Goal: Transaction & Acquisition: Purchase product/service

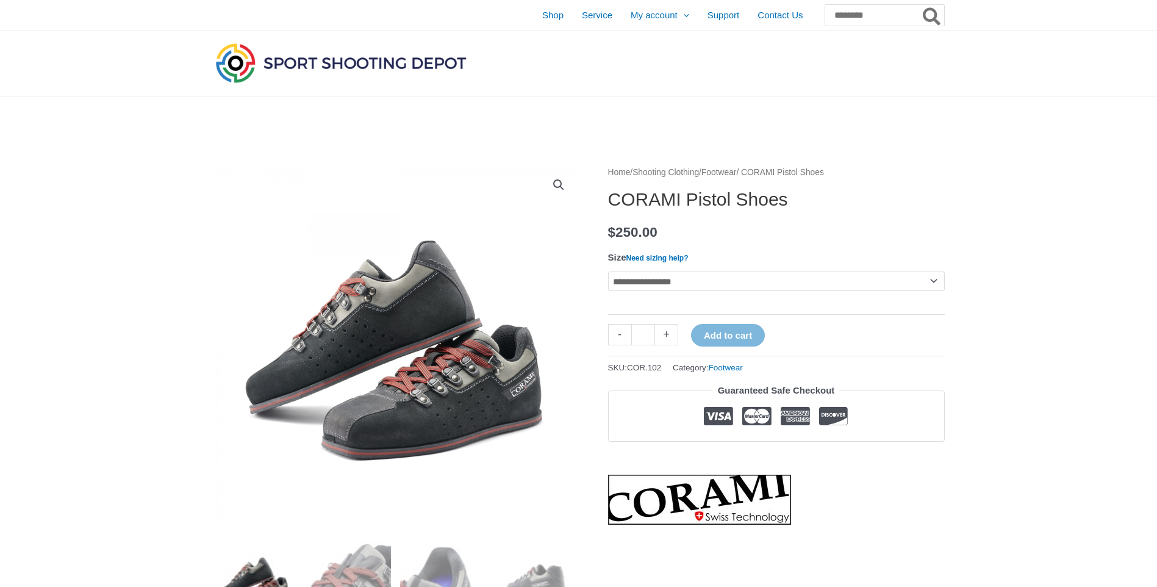
click at [663, 282] on select "**********" at bounding box center [776, 282] width 337 height 20
select select "**"
click at [608, 272] on select "**********" at bounding box center [776, 282] width 337 height 20
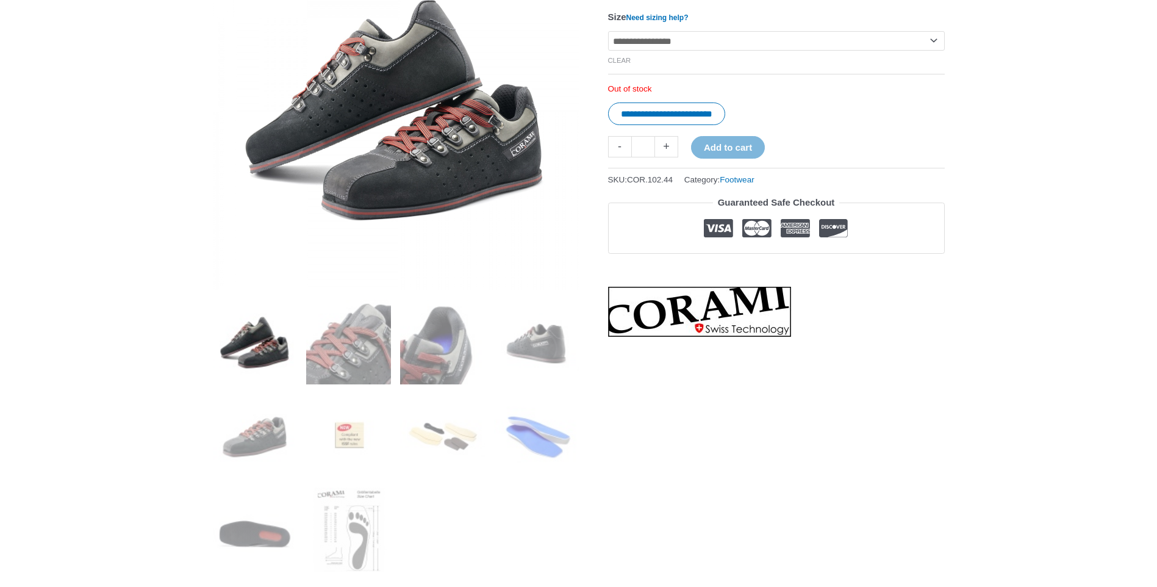
scroll to position [244, 0]
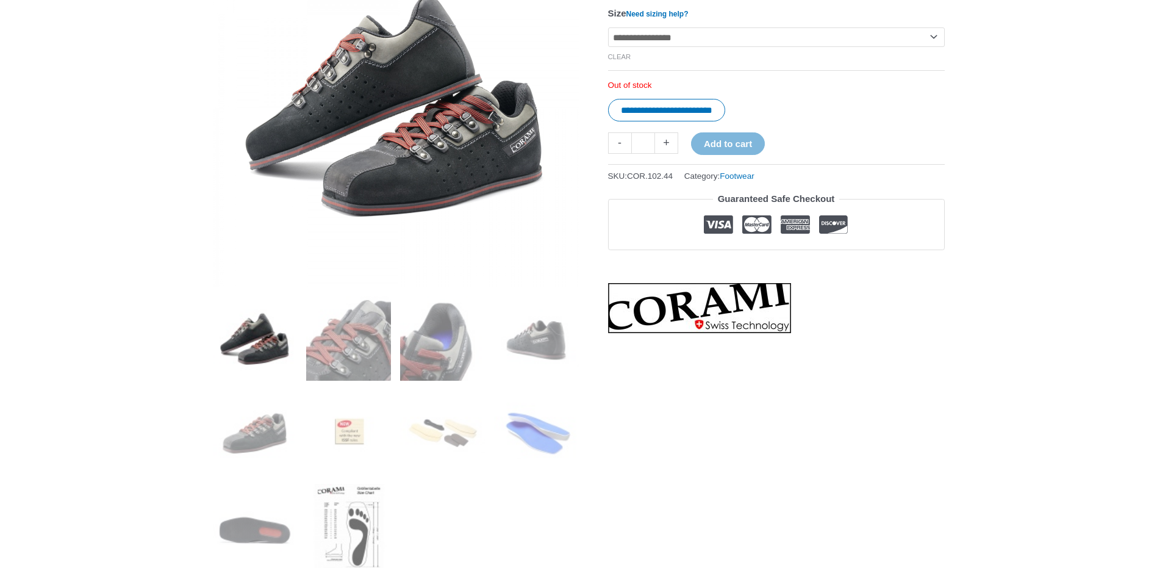
click at [364, 524] on img at bounding box center [348, 526] width 85 height 85
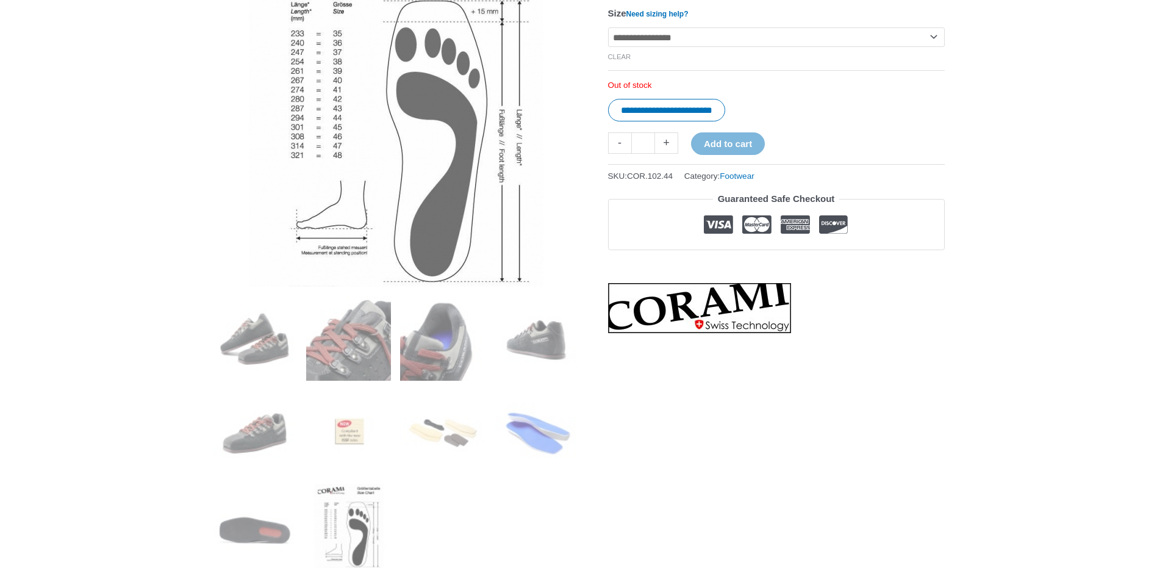
scroll to position [183, 0]
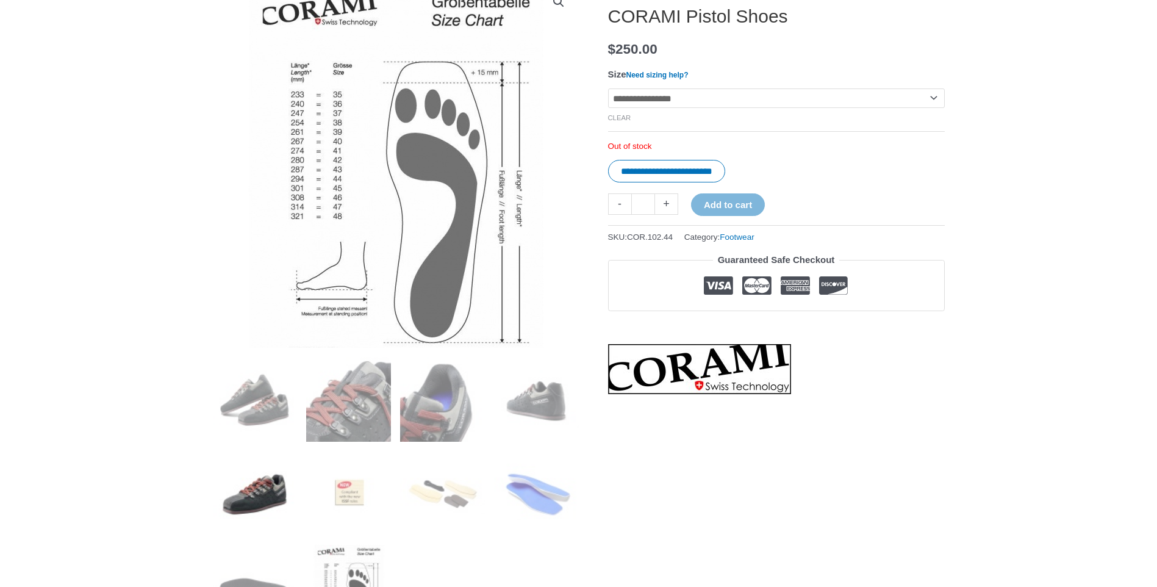
click at [261, 497] on img at bounding box center [255, 493] width 85 height 85
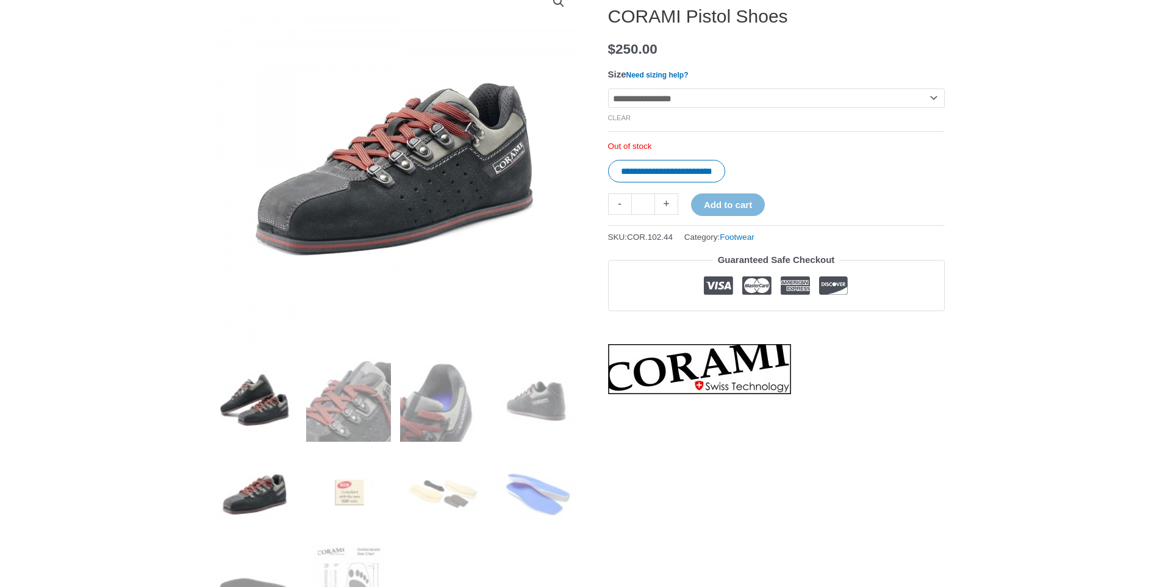
click at [260, 424] on img at bounding box center [255, 399] width 85 height 85
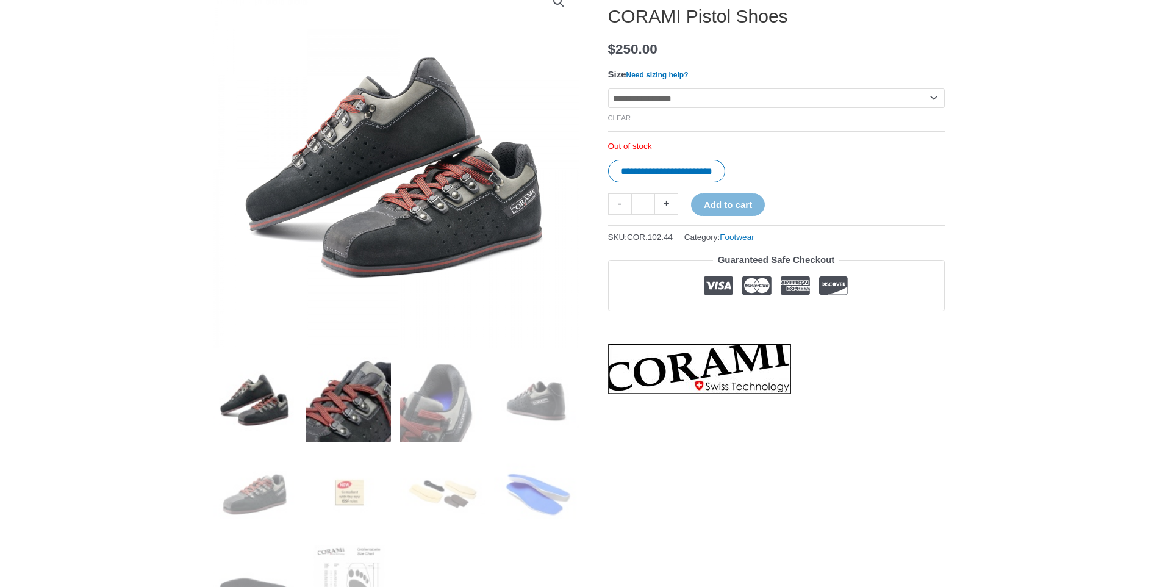
click at [335, 419] on img at bounding box center [348, 399] width 85 height 85
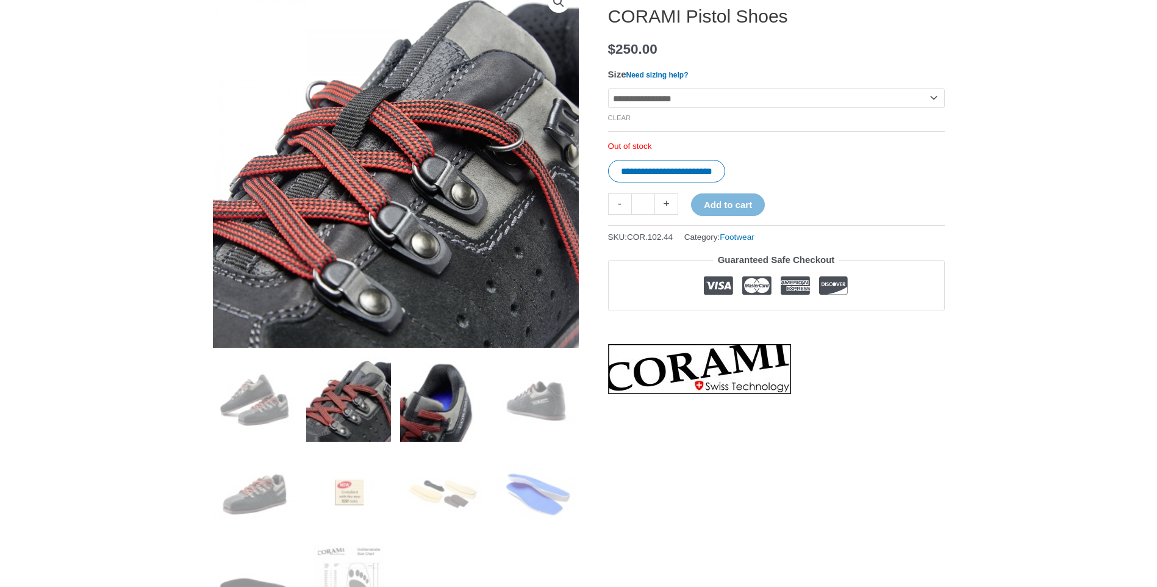
click at [437, 416] on img at bounding box center [442, 399] width 85 height 85
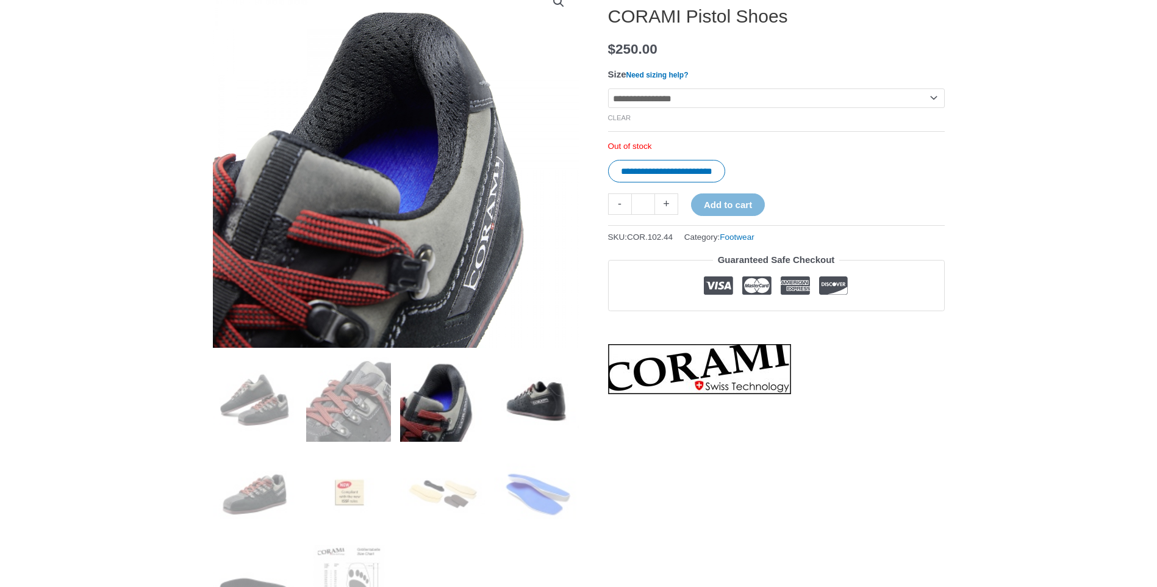
click at [522, 415] on img at bounding box center [536, 399] width 85 height 85
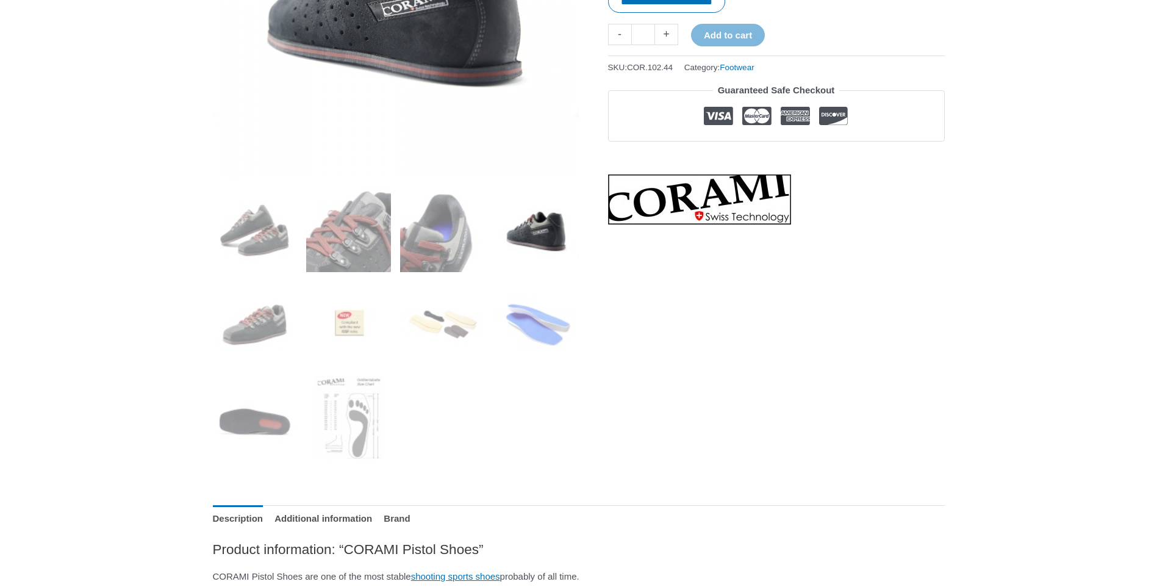
scroll to position [366, 0]
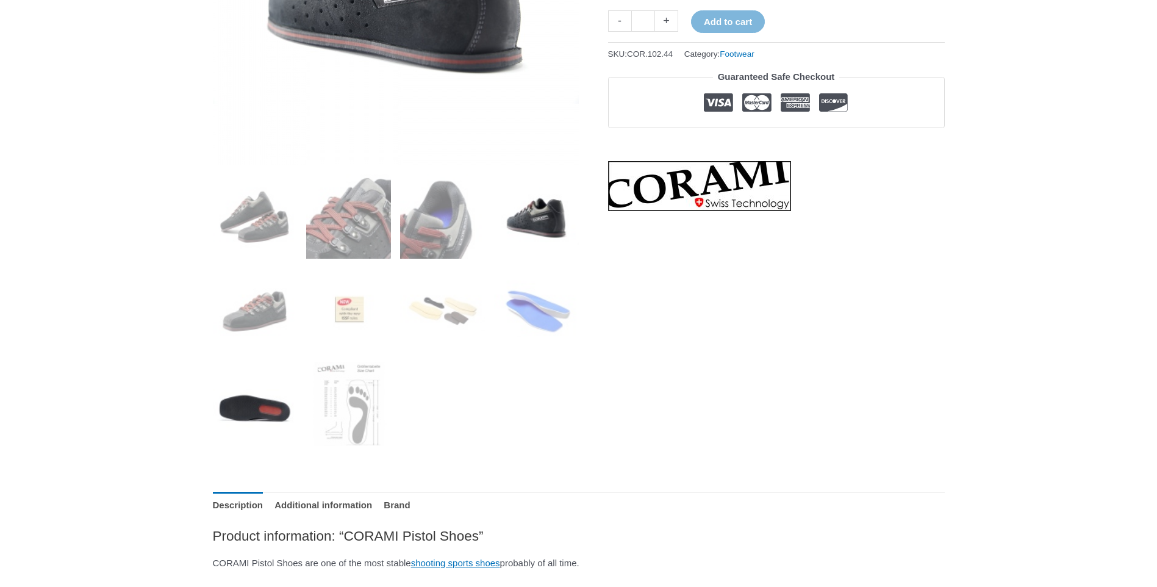
click at [278, 416] on img at bounding box center [255, 404] width 85 height 85
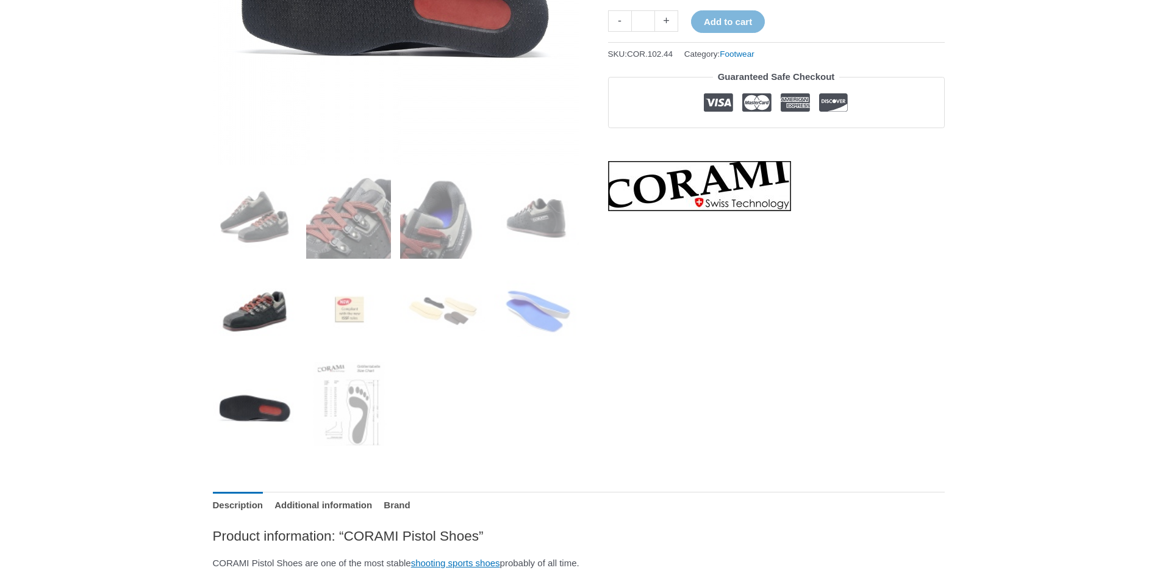
scroll to position [244, 0]
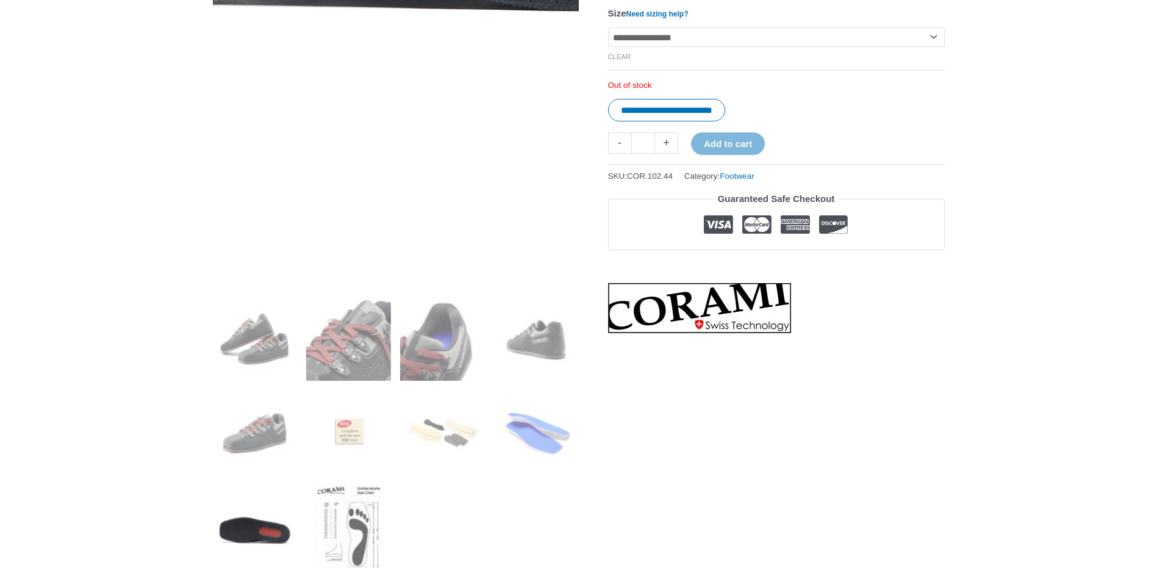
click at [321, 528] on img at bounding box center [348, 526] width 85 height 85
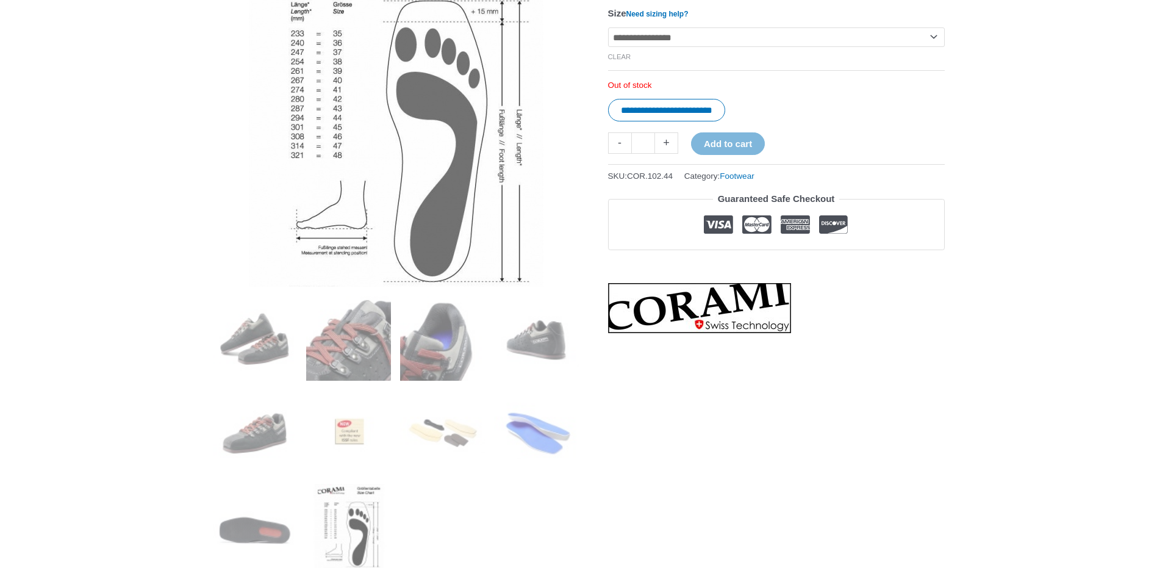
click at [338, 527] on img at bounding box center [348, 526] width 85 height 85
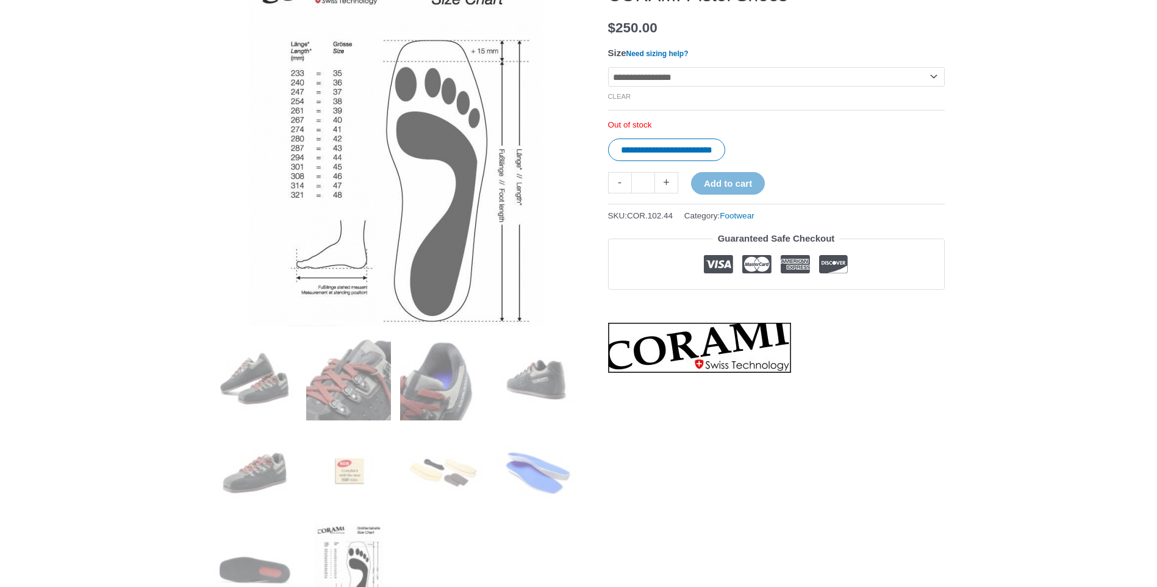
scroll to position [183, 0]
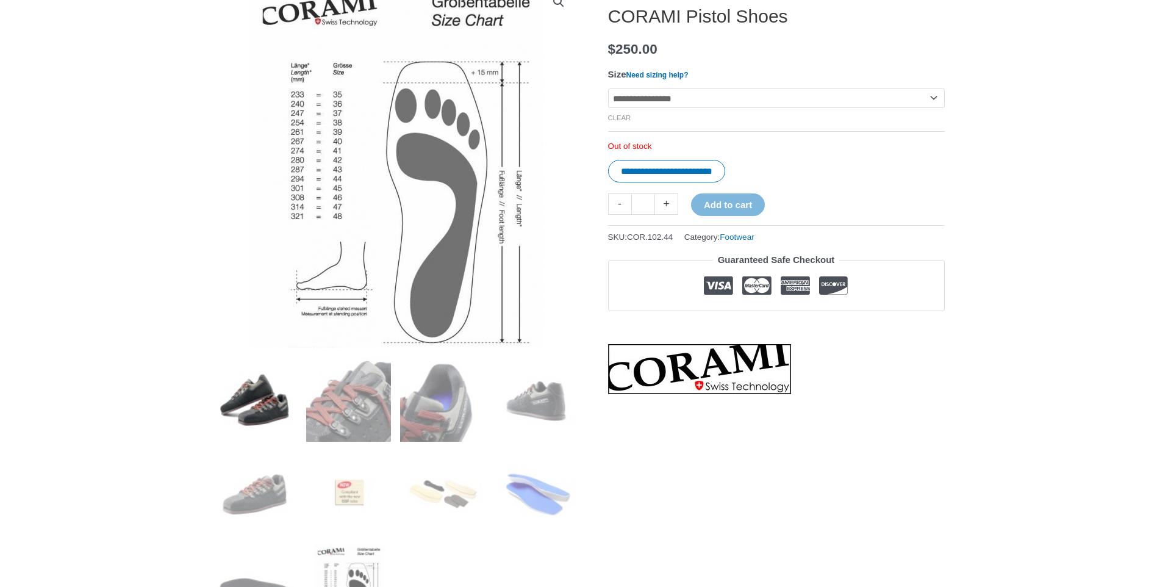
click at [284, 426] on img at bounding box center [255, 399] width 85 height 85
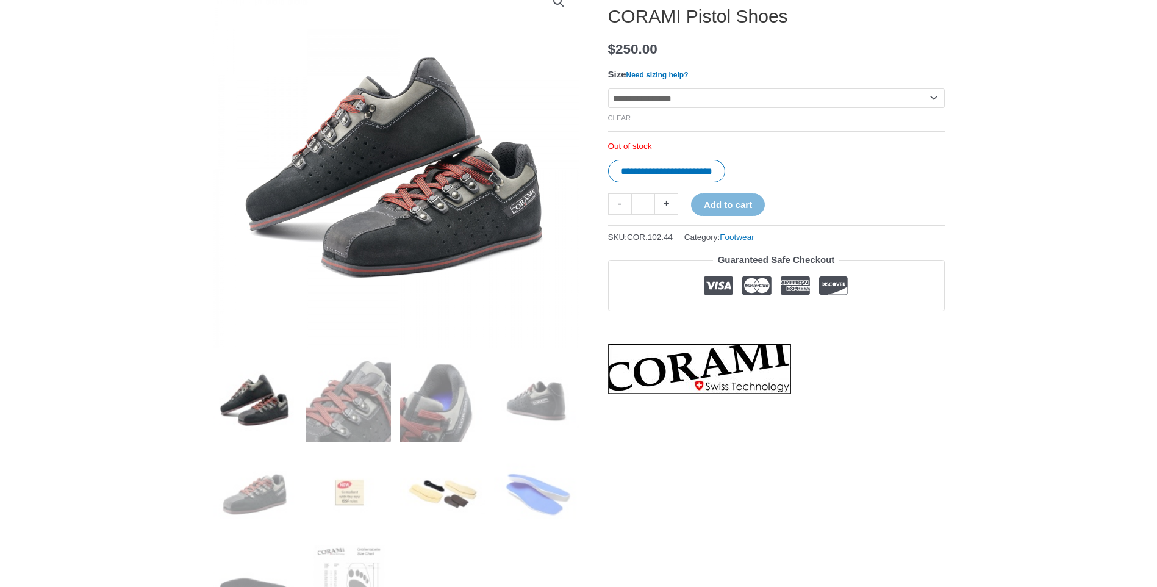
click at [456, 485] on img at bounding box center [442, 493] width 85 height 85
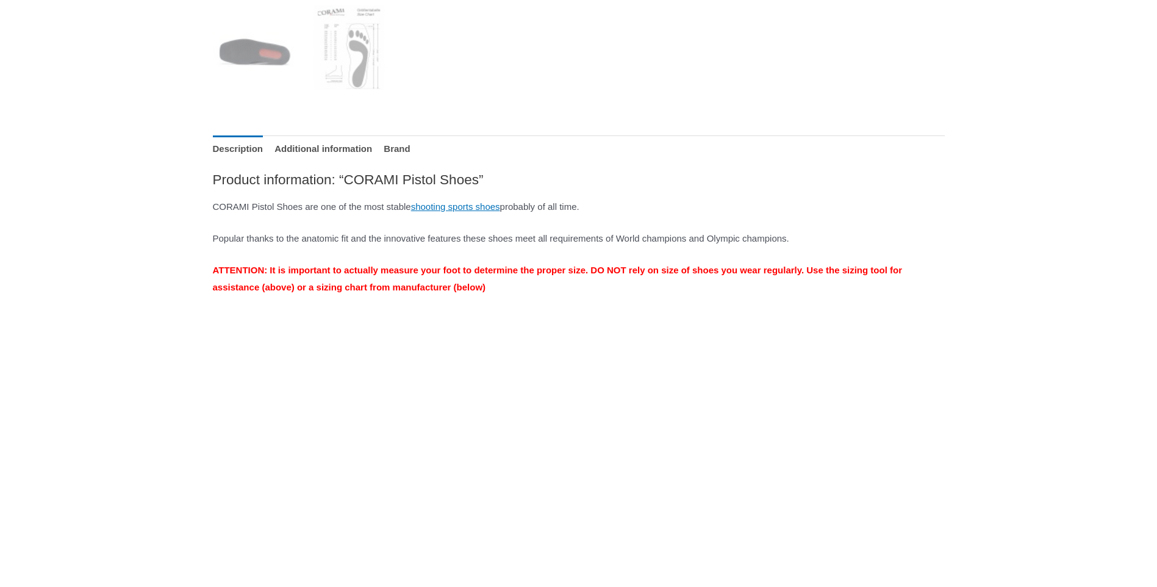
scroll to position [732, 0]
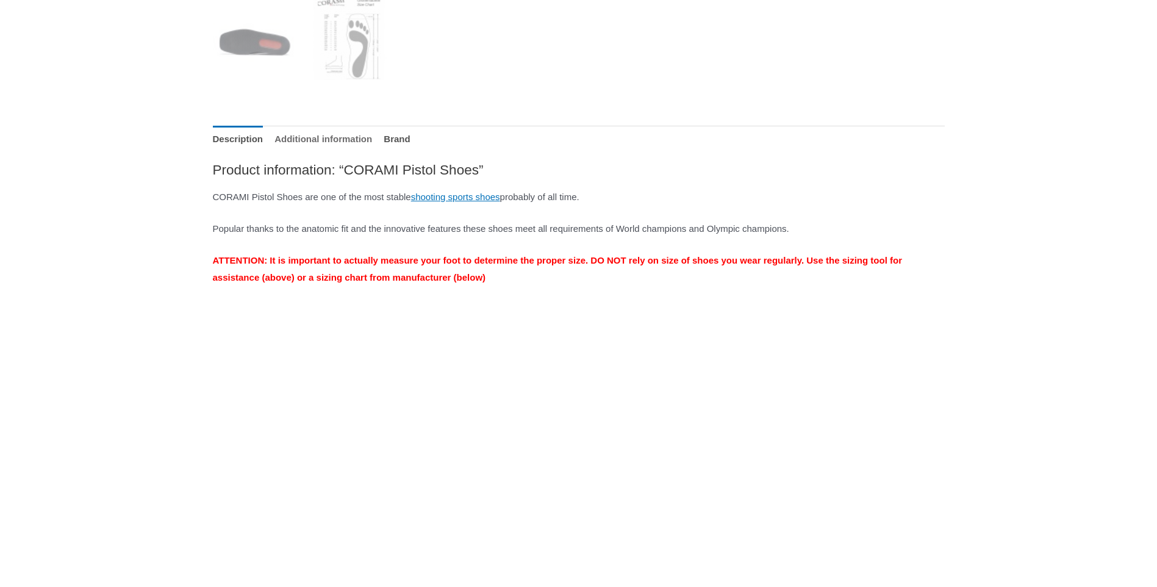
click at [316, 143] on link "Additional information" at bounding box center [324, 139] width 98 height 26
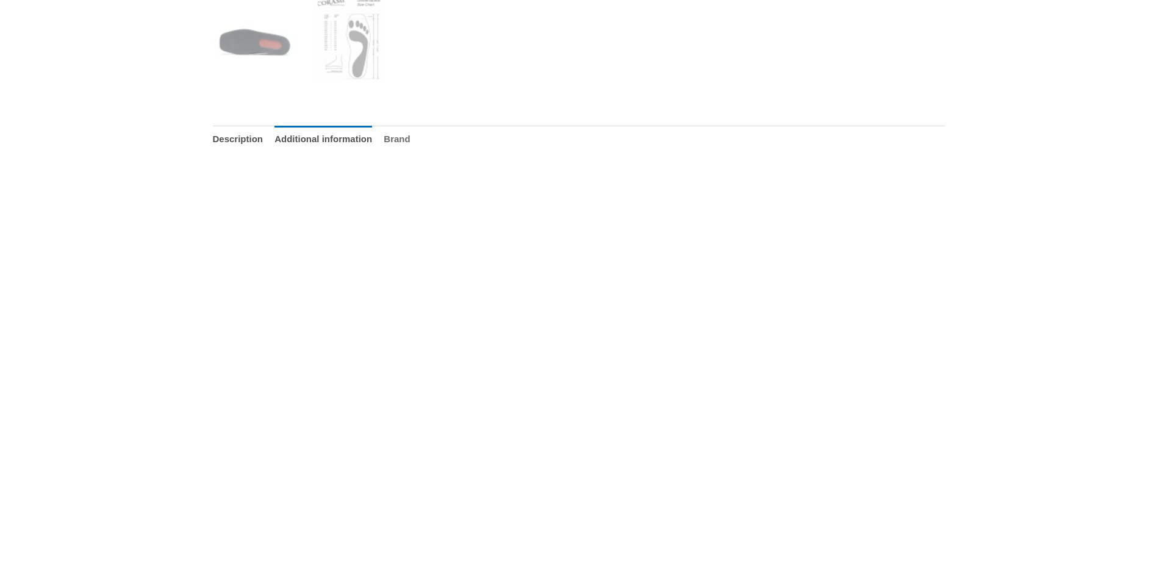
click at [410, 141] on link "Brand" at bounding box center [397, 139] width 26 height 26
click at [254, 142] on link "Description" at bounding box center [238, 139] width 51 height 26
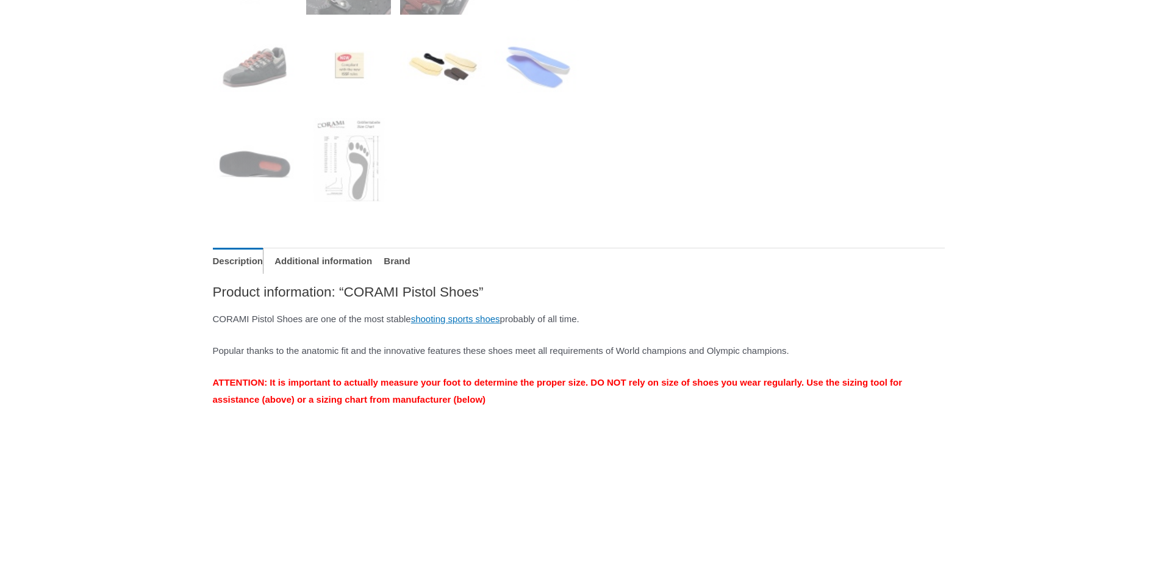
scroll to position [549, 0]
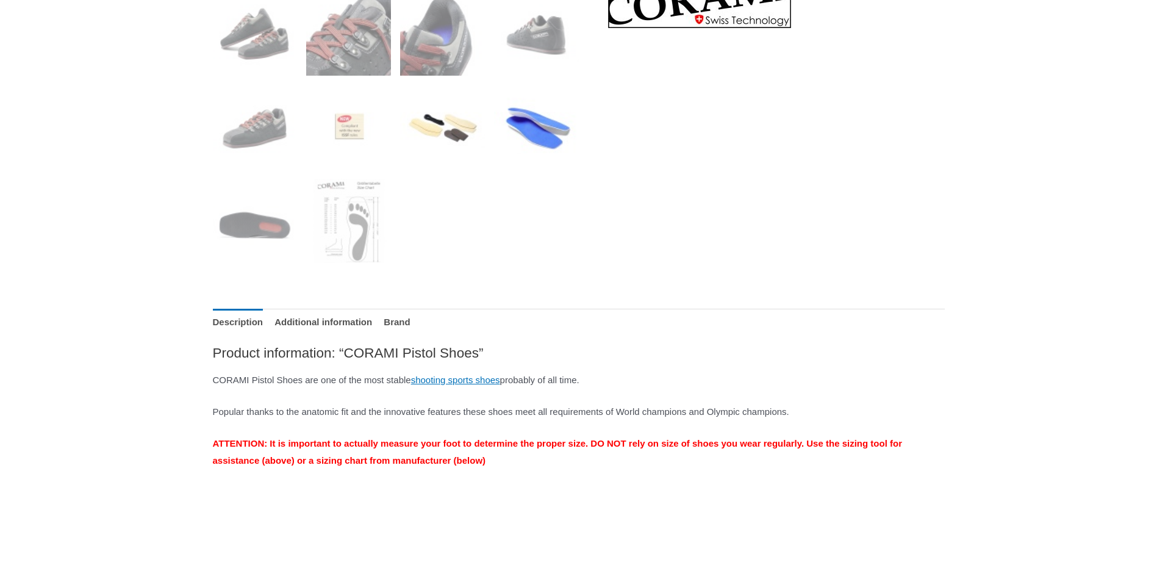
click at [543, 135] on img at bounding box center [536, 127] width 85 height 85
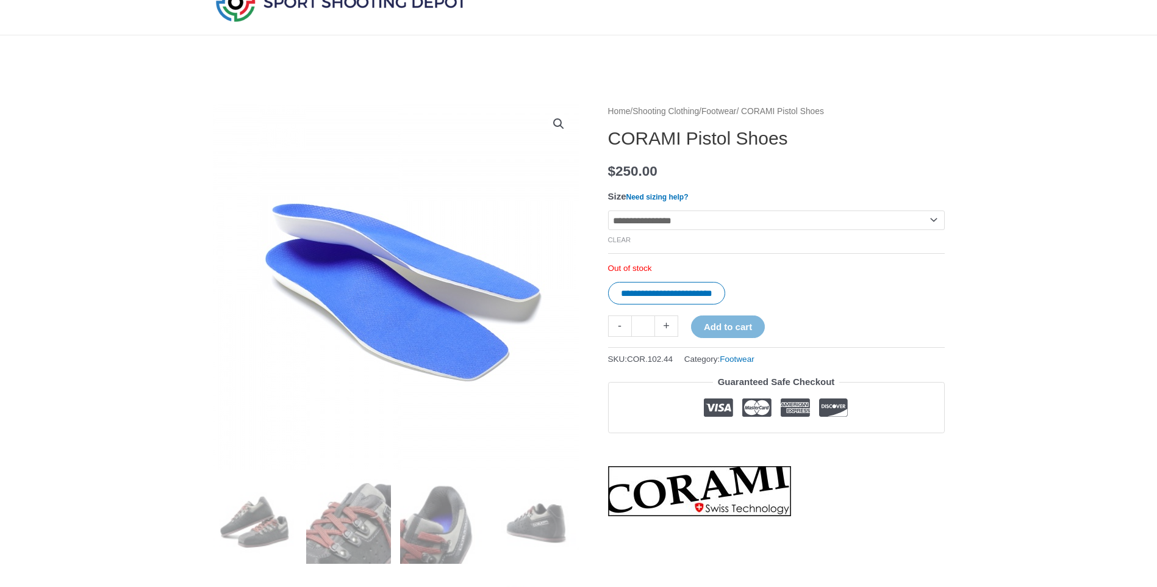
scroll to position [122, 0]
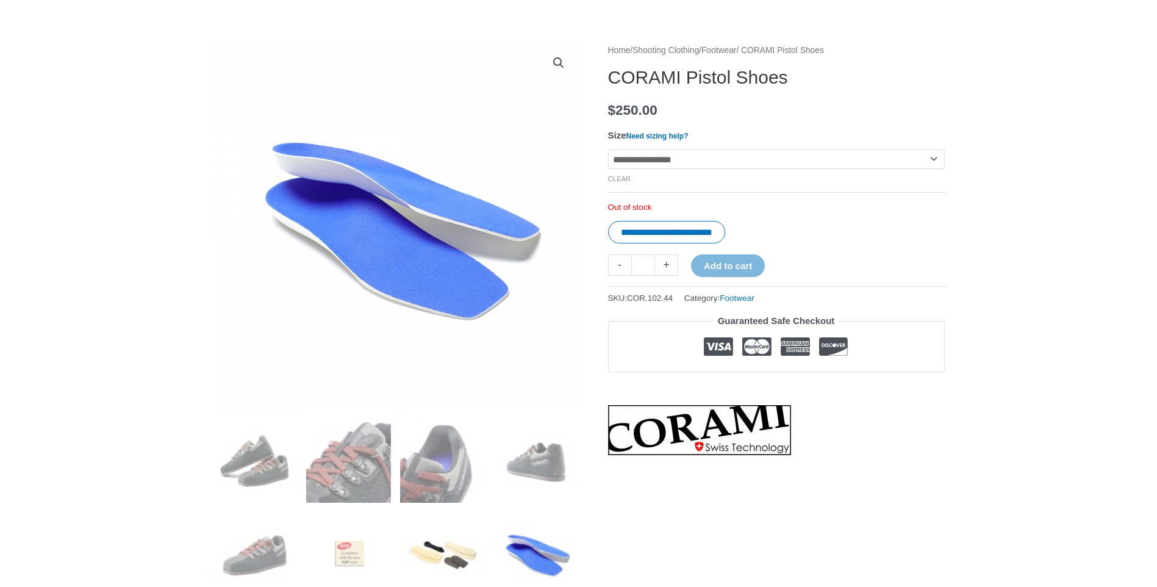
click at [432, 550] on img at bounding box center [442, 554] width 85 height 85
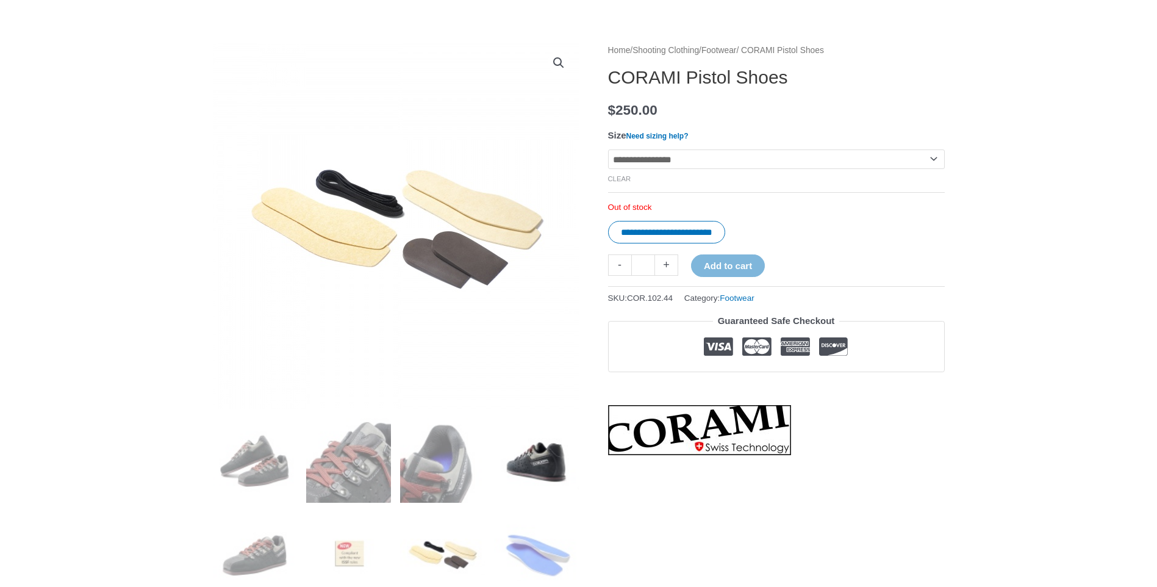
click at [523, 467] on img at bounding box center [536, 460] width 85 height 85
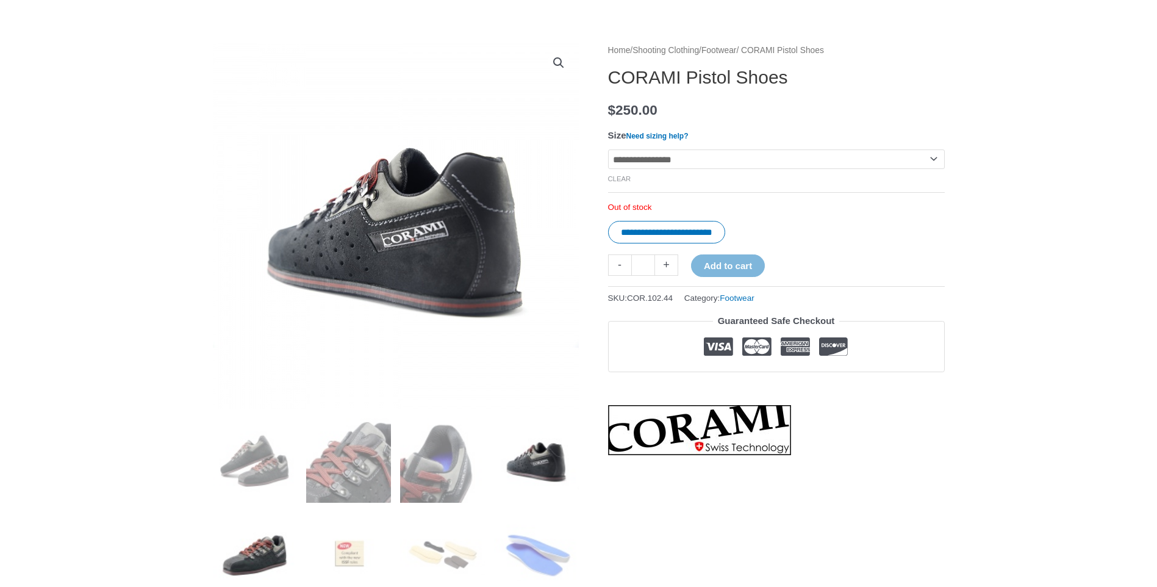
click at [254, 558] on img at bounding box center [255, 554] width 85 height 85
